Goal: Transaction & Acquisition: Purchase product/service

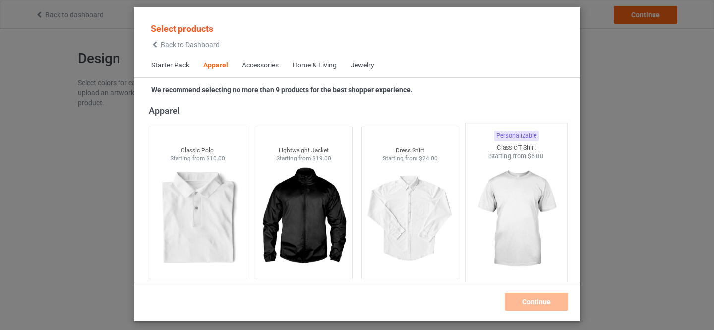
click at [514, 193] on img at bounding box center [516, 219] width 93 height 117
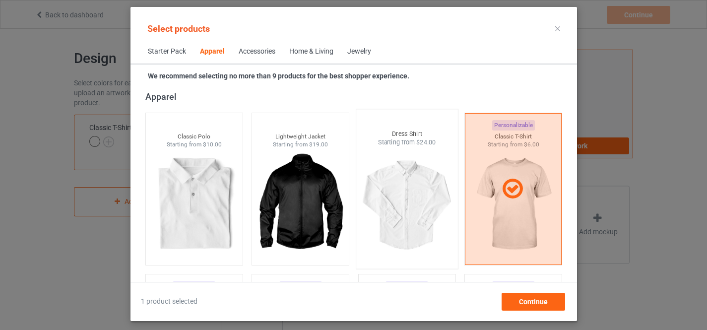
scroll to position [535, 0]
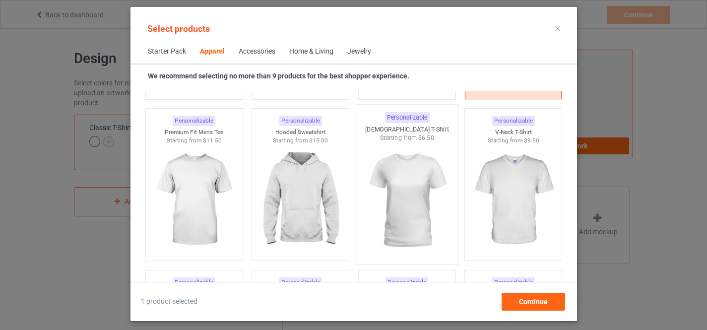
click at [402, 176] on img at bounding box center [406, 200] width 93 height 117
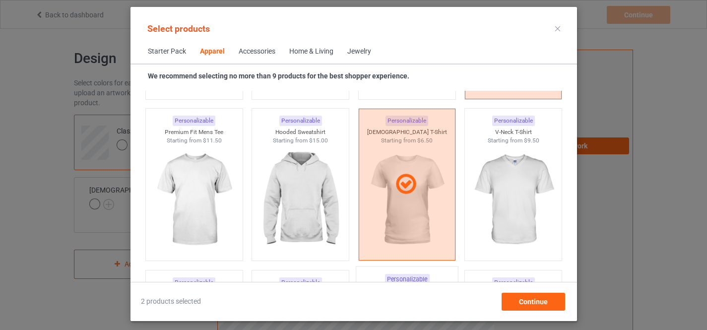
scroll to position [703, 0]
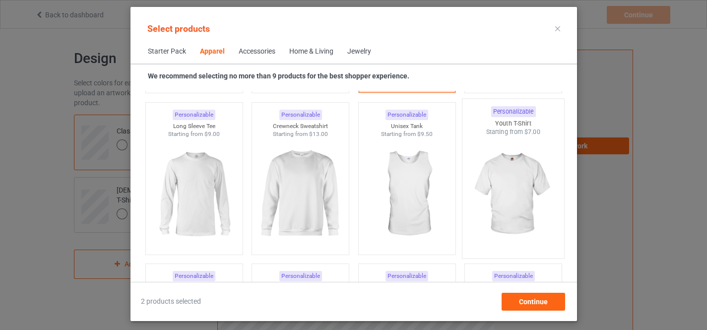
click at [503, 173] on img at bounding box center [512, 194] width 93 height 117
click at [404, 188] on img at bounding box center [406, 194] width 93 height 117
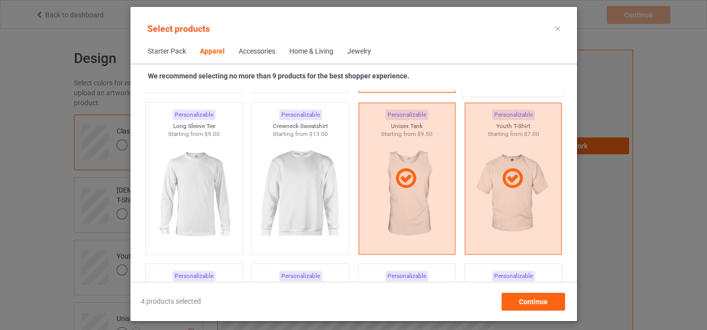
scroll to position [536, 0]
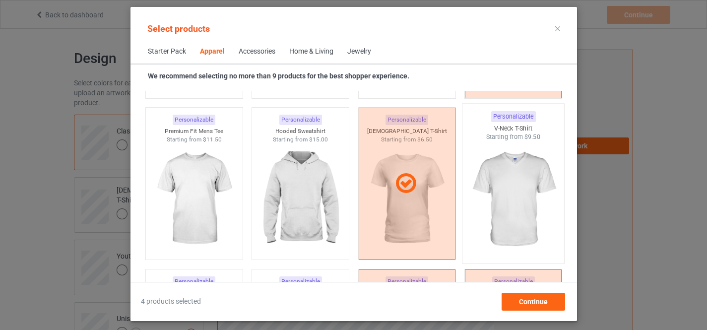
click at [506, 197] on img at bounding box center [512, 199] width 93 height 117
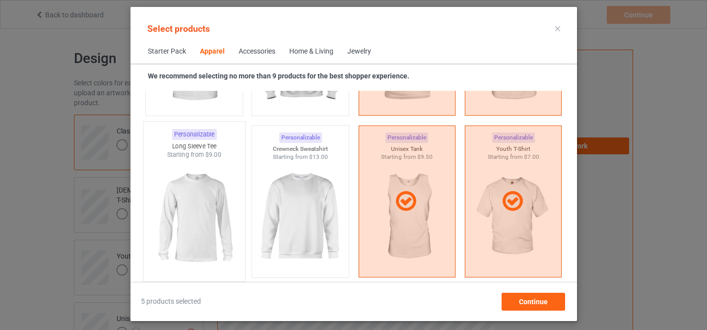
click at [201, 196] on img at bounding box center [193, 217] width 93 height 117
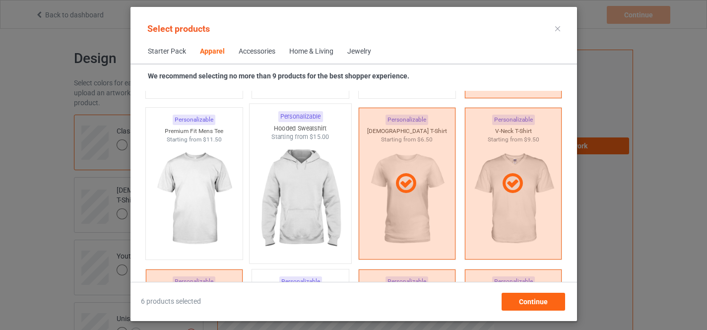
click at [287, 170] on img at bounding box center [300, 199] width 93 height 117
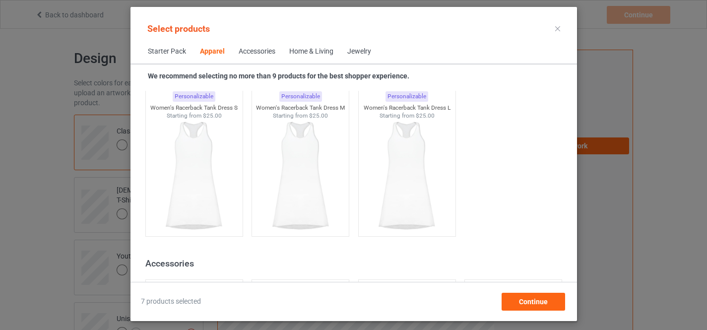
scroll to position [2037, 0]
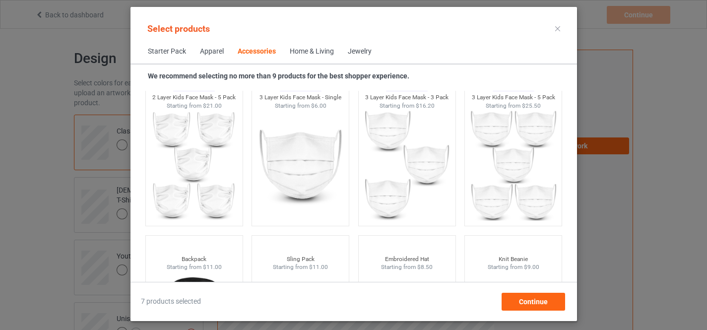
scroll to position [2870, 0]
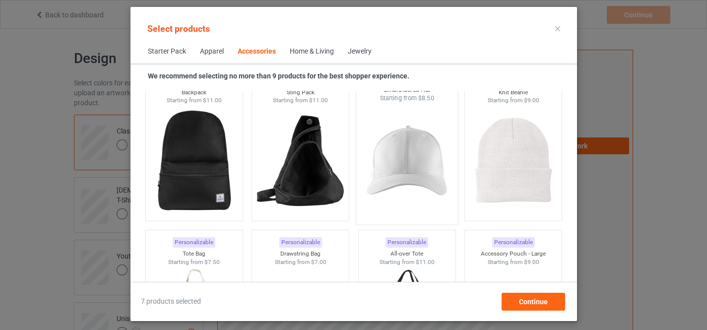
click at [385, 151] on img at bounding box center [406, 161] width 93 height 117
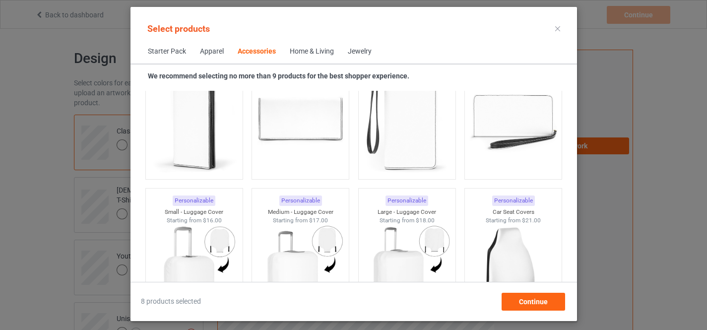
scroll to position [4370, 0]
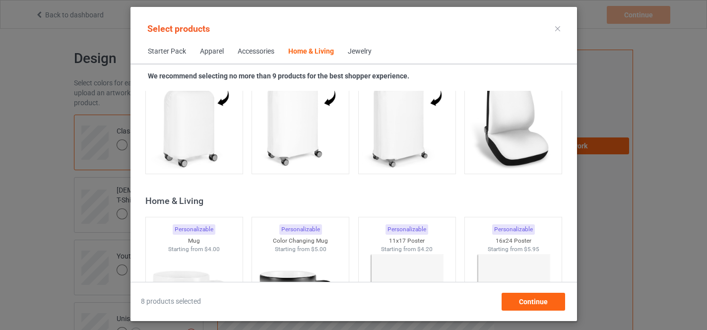
scroll to position [4537, 0]
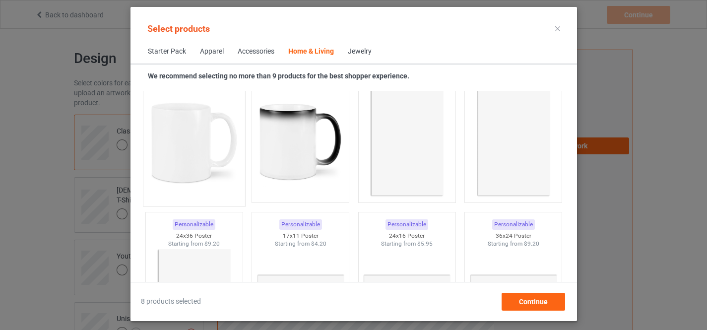
click at [182, 128] on img at bounding box center [193, 142] width 93 height 117
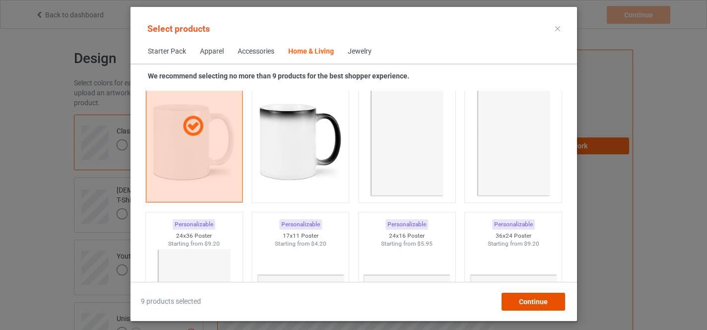
click at [528, 300] on span "Continue" at bounding box center [532, 302] width 29 height 8
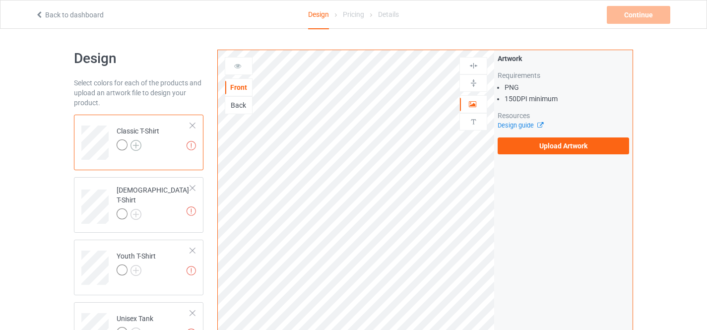
click at [137, 147] on img at bounding box center [135, 145] width 11 height 11
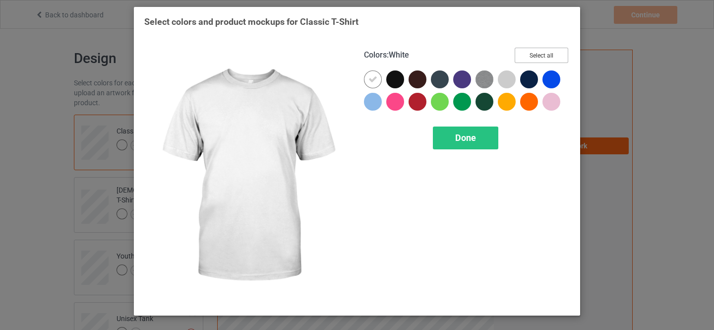
click at [545, 56] on button "Select all" at bounding box center [542, 55] width 54 height 15
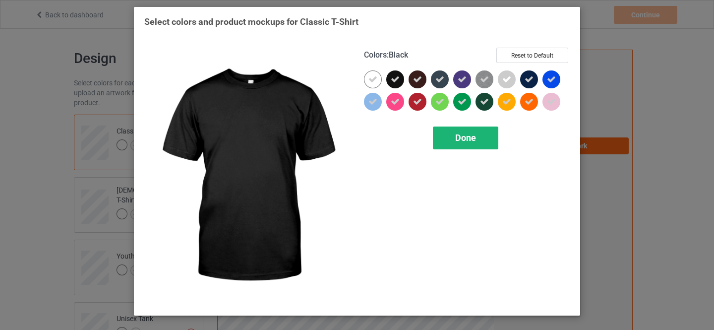
click at [377, 79] on icon at bounding box center [373, 79] width 9 height 9
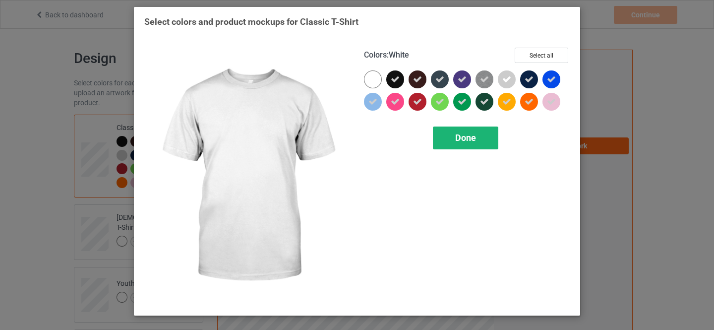
click at [466, 138] on span "Done" at bounding box center [465, 137] width 21 height 10
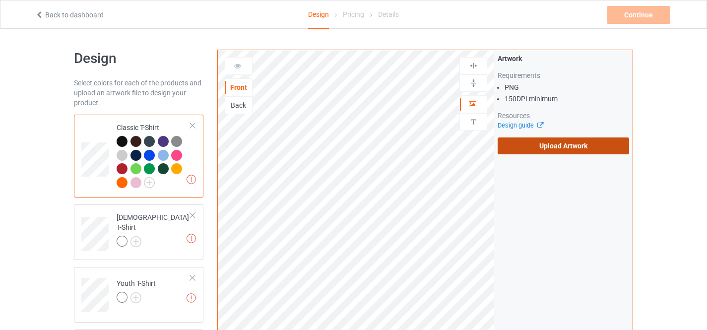
click at [554, 148] on label "Upload Artwork" at bounding box center [563, 145] width 131 height 17
click at [0, 0] on input "Upload Artwork" at bounding box center [0, 0] width 0 height 0
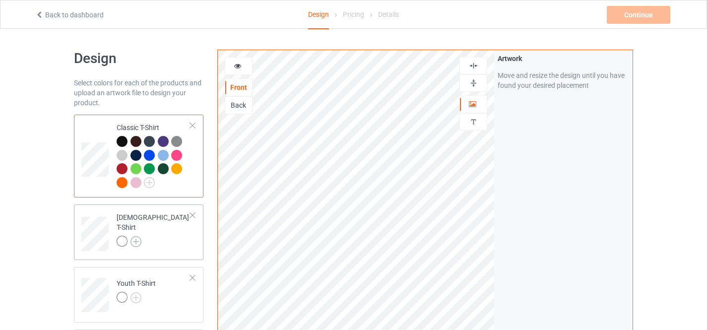
click at [136, 236] on img at bounding box center [135, 241] width 11 height 11
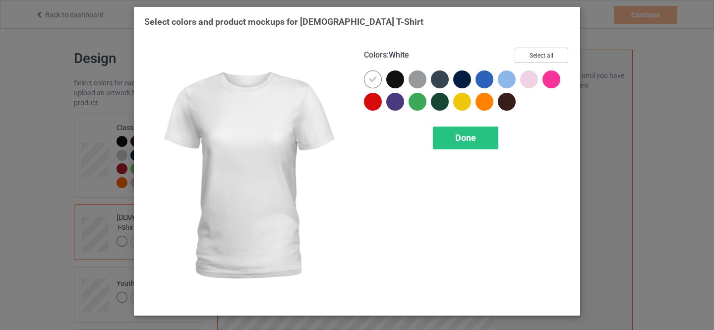
click at [534, 57] on button "Select all" at bounding box center [542, 55] width 54 height 15
click at [373, 83] on icon at bounding box center [373, 79] width 9 height 9
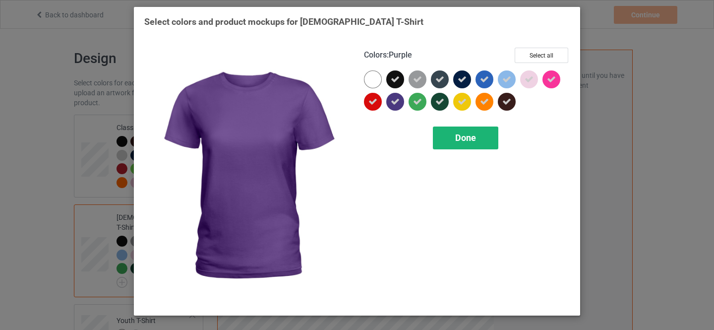
click at [463, 139] on span "Done" at bounding box center [465, 137] width 21 height 10
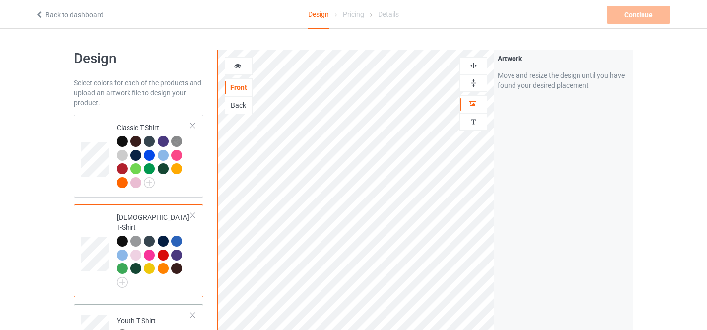
click at [134, 329] on img at bounding box center [135, 334] width 11 height 11
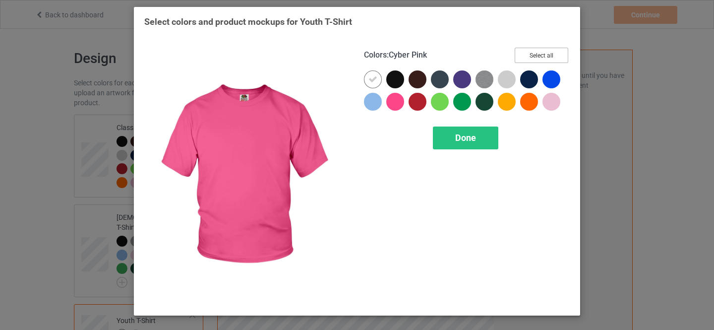
click at [544, 52] on button "Select all" at bounding box center [542, 55] width 54 height 15
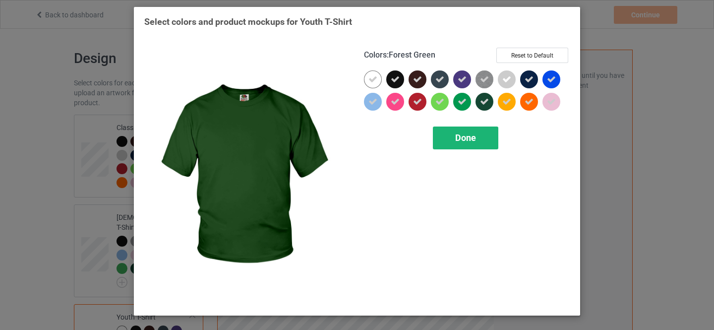
click at [369, 82] on icon at bounding box center [373, 79] width 9 height 9
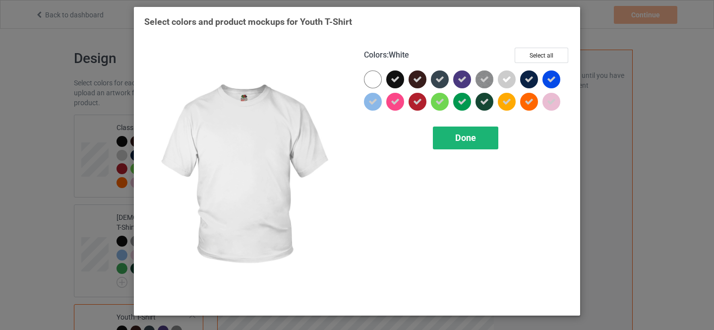
click at [464, 139] on span "Done" at bounding box center [465, 137] width 21 height 10
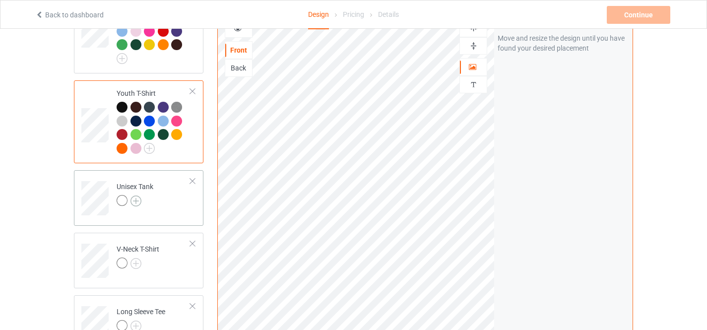
scroll to position [288, 0]
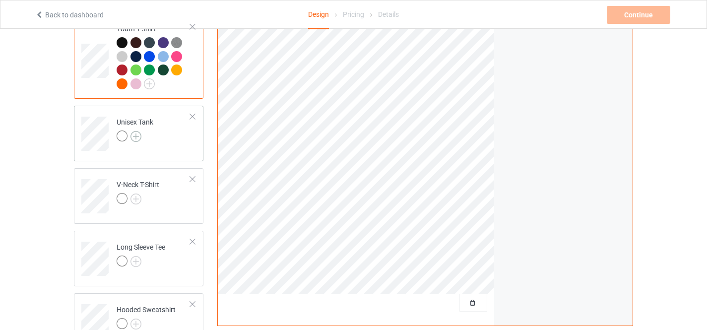
click at [136, 131] on img at bounding box center [135, 136] width 11 height 11
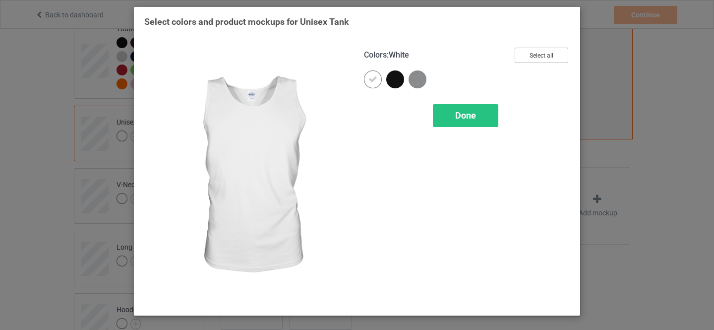
click at [541, 56] on button "Select all" at bounding box center [542, 55] width 54 height 15
click at [371, 78] on icon at bounding box center [373, 79] width 9 height 9
click at [464, 116] on span "Done" at bounding box center [465, 115] width 21 height 10
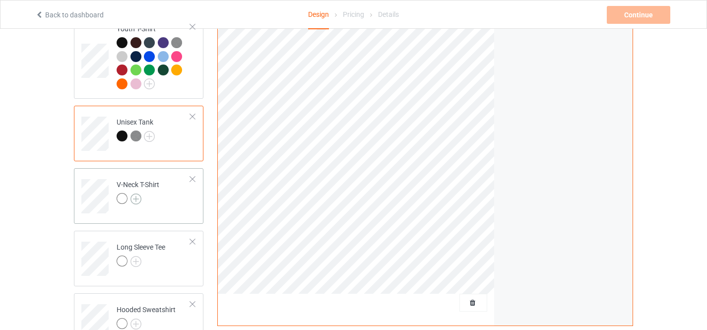
click at [134, 193] on img at bounding box center [135, 198] width 11 height 11
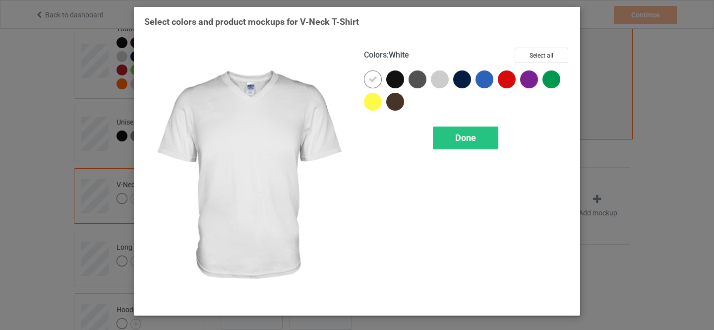
click at [537, 54] on button "Select all" at bounding box center [542, 55] width 54 height 15
click at [373, 77] on icon at bounding box center [373, 79] width 9 height 9
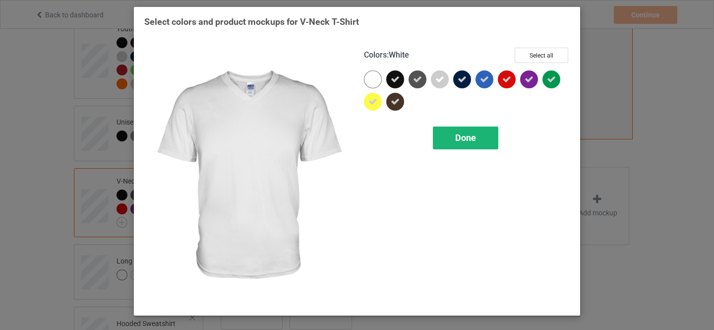
click at [462, 136] on span "Done" at bounding box center [465, 137] width 21 height 10
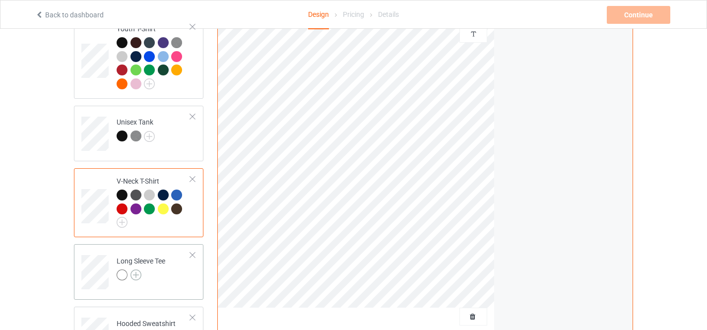
click at [134, 269] on img at bounding box center [135, 274] width 11 height 11
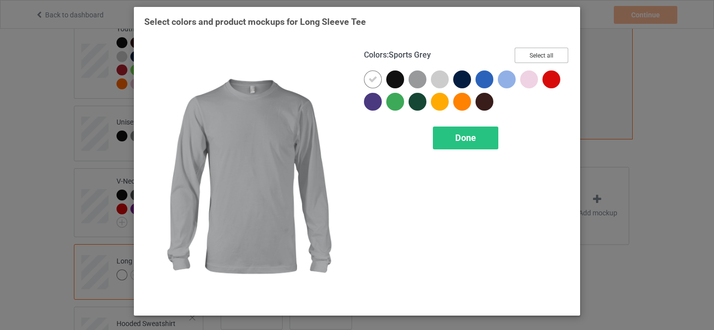
click at [528, 54] on button "Select all" at bounding box center [542, 55] width 54 height 15
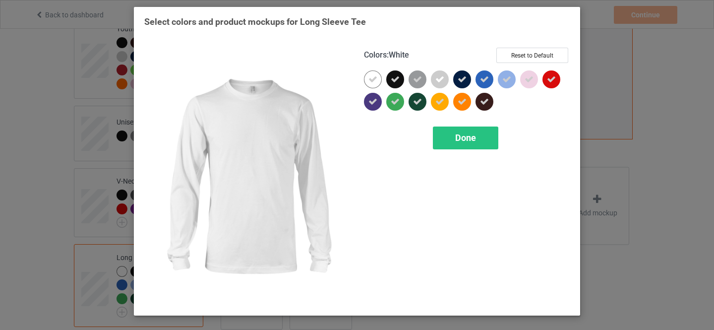
click at [374, 80] on icon at bounding box center [373, 79] width 9 height 9
click at [455, 135] on span "Done" at bounding box center [465, 137] width 21 height 10
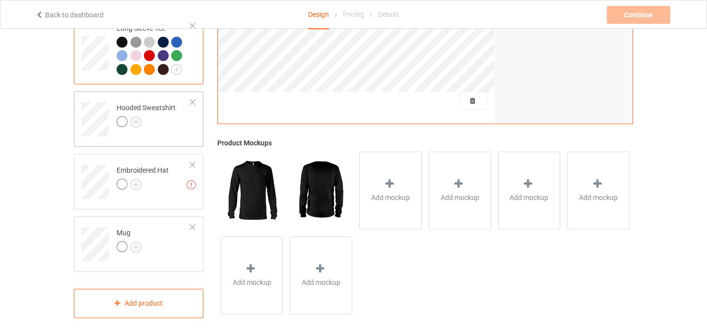
scroll to position [519, 0]
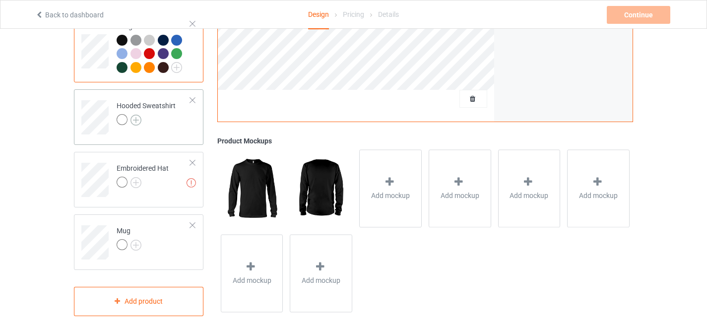
click at [138, 115] on img at bounding box center [135, 120] width 11 height 11
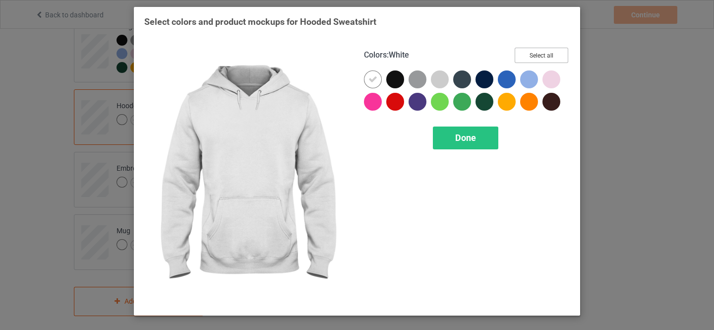
click at [535, 58] on button "Select all" at bounding box center [542, 55] width 54 height 15
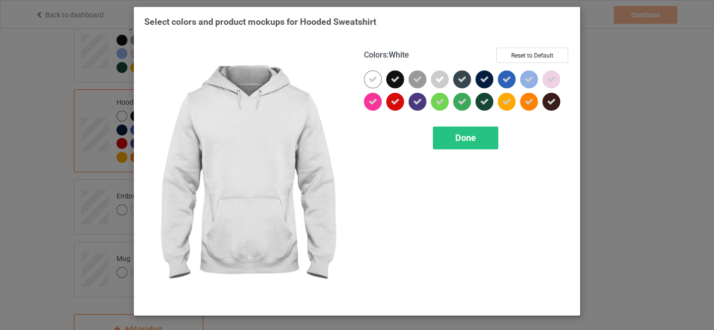
click at [371, 80] on icon at bounding box center [373, 79] width 9 height 9
click at [464, 139] on span "Done" at bounding box center [465, 137] width 21 height 10
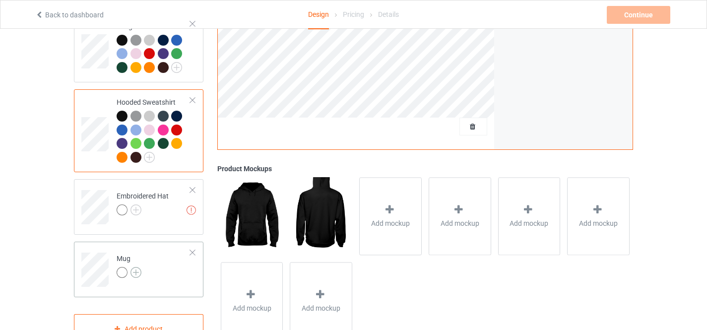
click at [135, 267] on img at bounding box center [135, 272] width 11 height 11
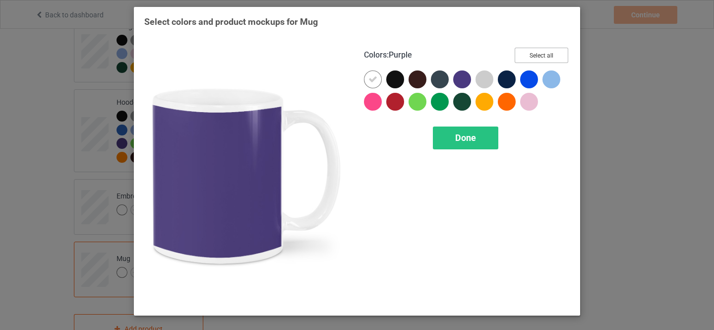
click at [535, 58] on button "Select all" at bounding box center [542, 55] width 54 height 15
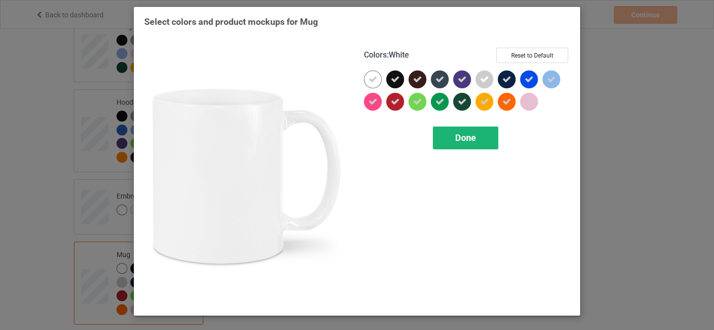
click at [372, 81] on icon at bounding box center [373, 79] width 9 height 9
click at [462, 139] on span "Done" at bounding box center [465, 137] width 21 height 10
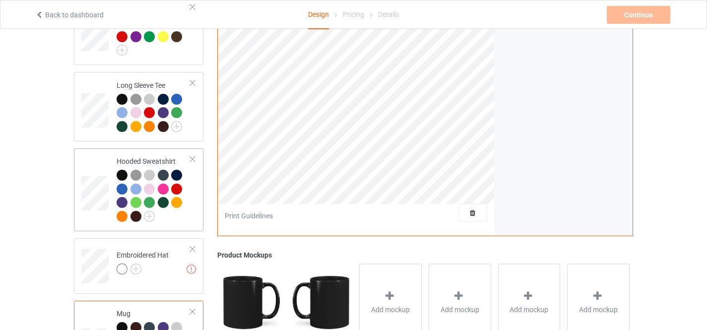
scroll to position [470, 0]
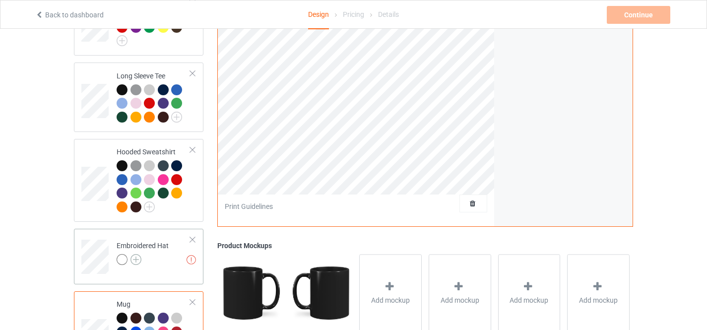
click at [139, 254] on img at bounding box center [135, 259] width 11 height 11
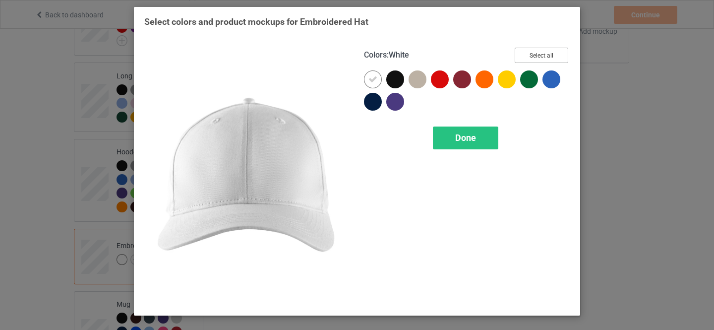
click at [543, 57] on button "Select all" at bounding box center [542, 55] width 54 height 15
click at [374, 79] on icon at bounding box center [373, 79] width 9 height 9
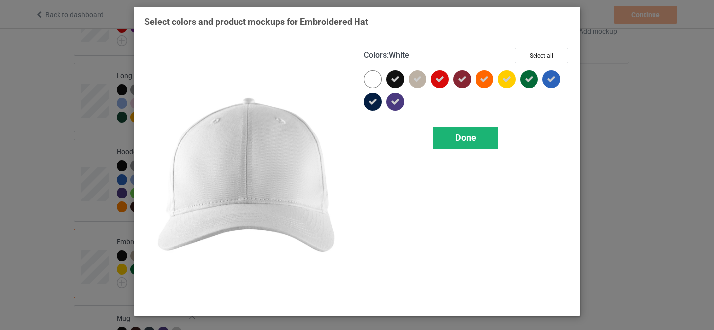
click at [463, 137] on span "Done" at bounding box center [465, 137] width 21 height 10
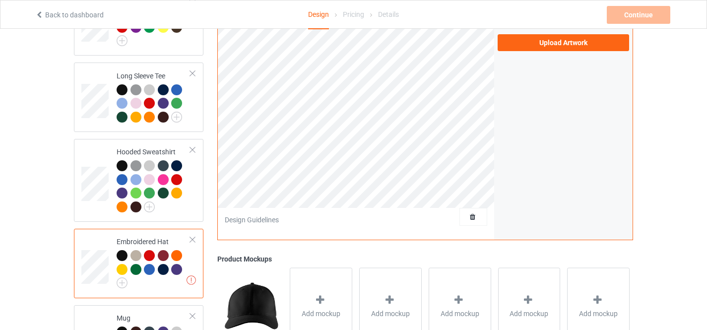
scroll to position [271, 0]
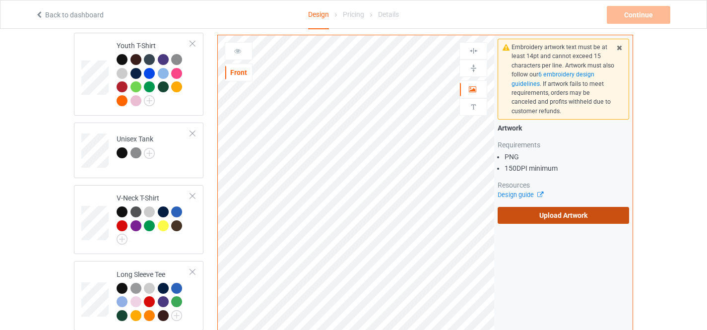
click at [555, 215] on label "Upload Artwork" at bounding box center [563, 215] width 131 height 17
click at [0, 0] on input "Upload Artwork" at bounding box center [0, 0] width 0 height 0
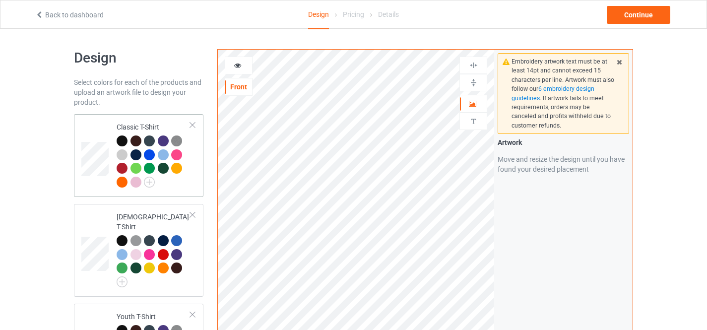
scroll to position [0, 0]
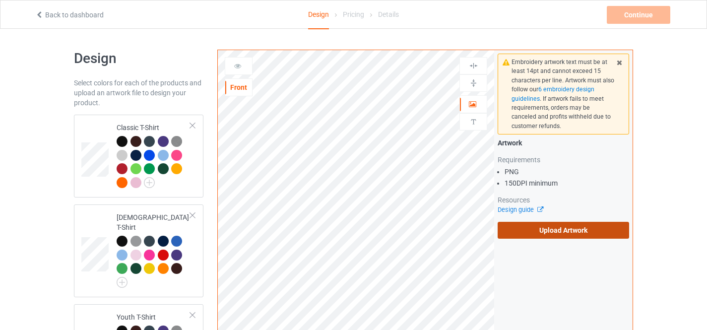
click at [551, 231] on label "Upload Artwork" at bounding box center [563, 230] width 131 height 17
click at [0, 0] on input "Upload Artwork" at bounding box center [0, 0] width 0 height 0
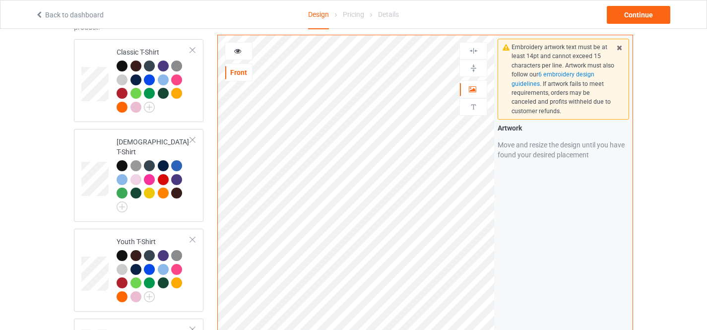
scroll to position [44, 0]
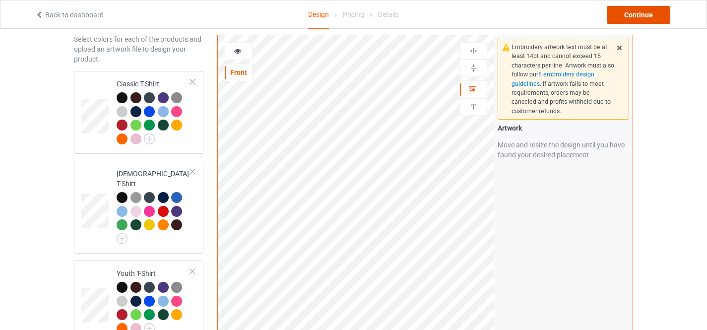
click at [634, 17] on div "Continue" at bounding box center [639, 15] width 64 height 18
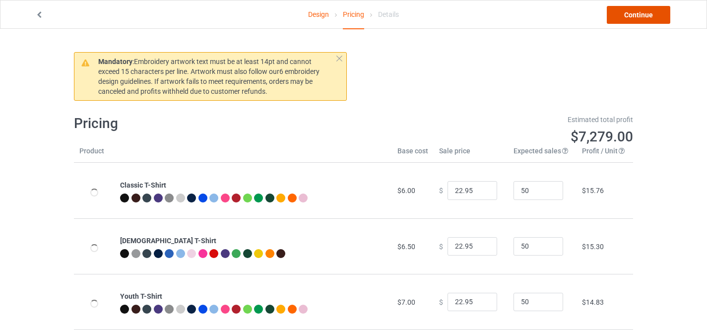
click at [635, 19] on link "Continue" at bounding box center [639, 15] width 64 height 18
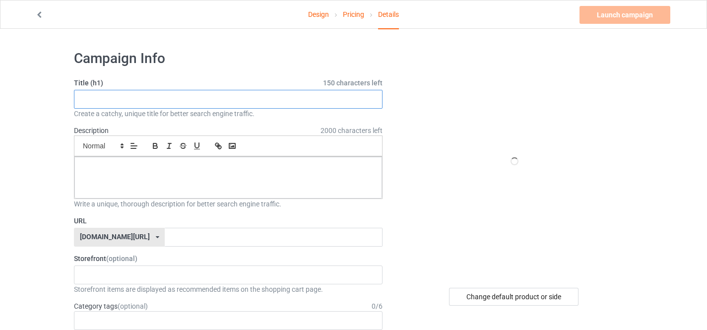
click at [139, 100] on input "text" at bounding box center [228, 99] width 309 height 19
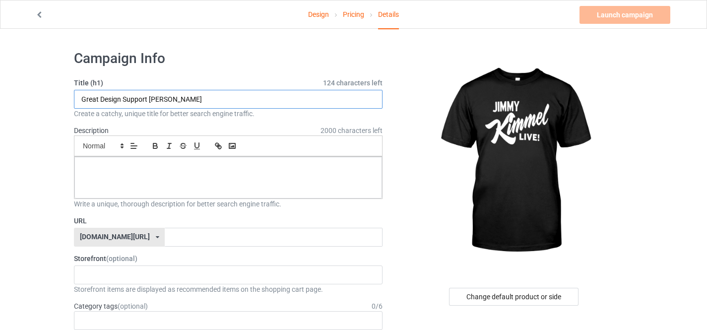
type input "Great Design Support [PERSON_NAME]"
click at [137, 170] on p at bounding box center [228, 167] width 292 height 9
click at [195, 244] on input "text" at bounding box center [273, 237] width 217 height 19
paste input "Great Design Support [PERSON_NAME]"
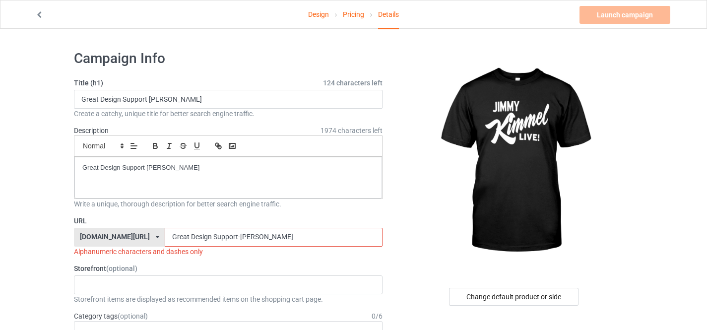
type input "Great Design Support-[PERSON_NAME]"
drag, startPoint x: 184, startPoint y: 103, endPoint x: 122, endPoint y: 103, distance: 62.5
click at [122, 103] on input "Great Design Support [PERSON_NAME]" at bounding box center [228, 99] width 309 height 19
type input "Great Design For [PERSON_NAME] Supporters"
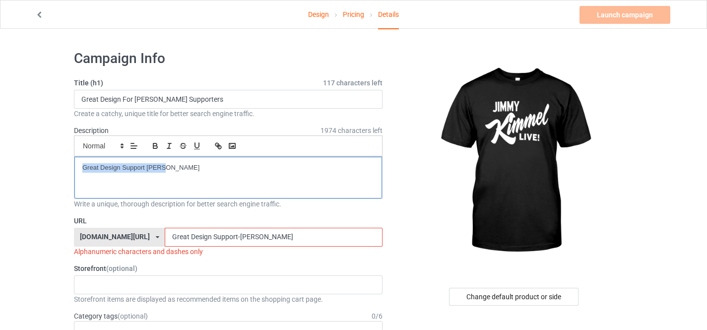
drag, startPoint x: 173, startPoint y: 169, endPoint x: 59, endPoint y: 163, distance: 114.3
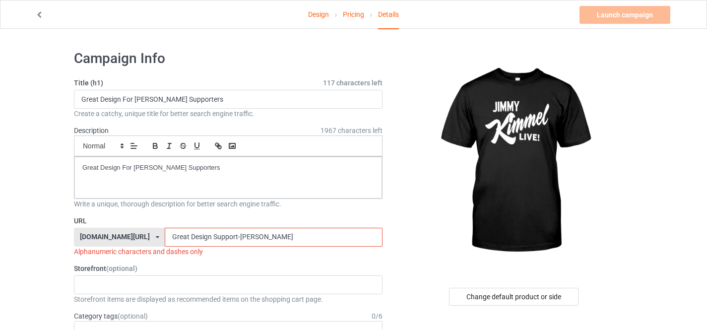
drag, startPoint x: 262, startPoint y: 236, endPoint x: 29, endPoint y: 221, distance: 234.2
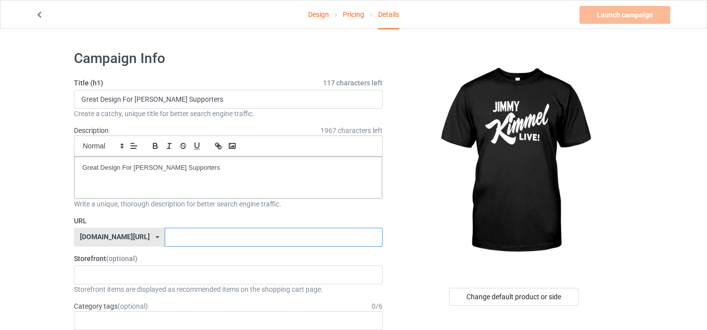
paste input "Great Design For [PERSON_NAME] Supporters"
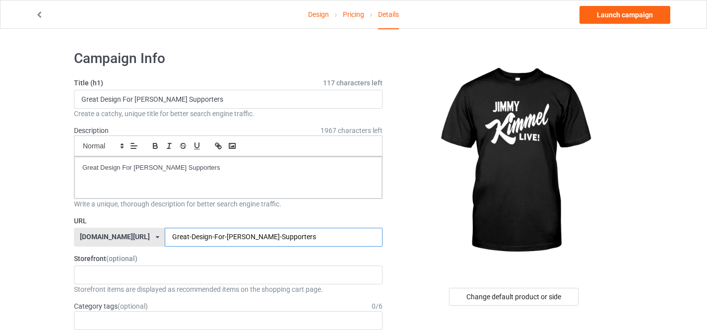
type input "Great-Design-For-[PERSON_NAME]-Supporters"
click at [105, 235] on div "[DOMAIN_NAME][URL]" at bounding box center [115, 236] width 70 height 7
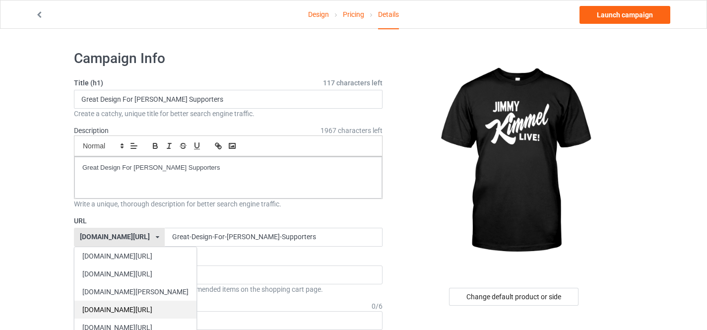
click at [119, 309] on div "[DOMAIN_NAME][URL]" at bounding box center [135, 310] width 122 height 18
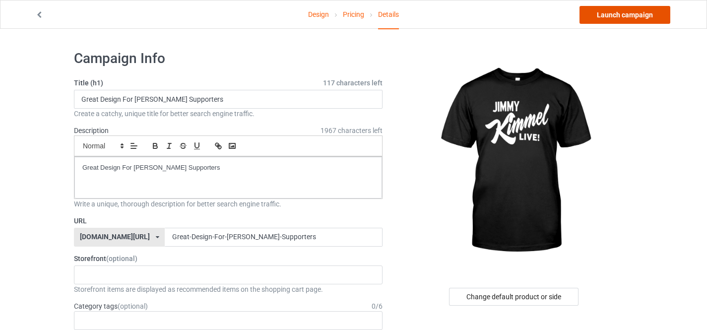
click at [627, 14] on link "Launch campaign" at bounding box center [624, 15] width 91 height 18
